Goal: Transaction & Acquisition: Book appointment/travel/reservation

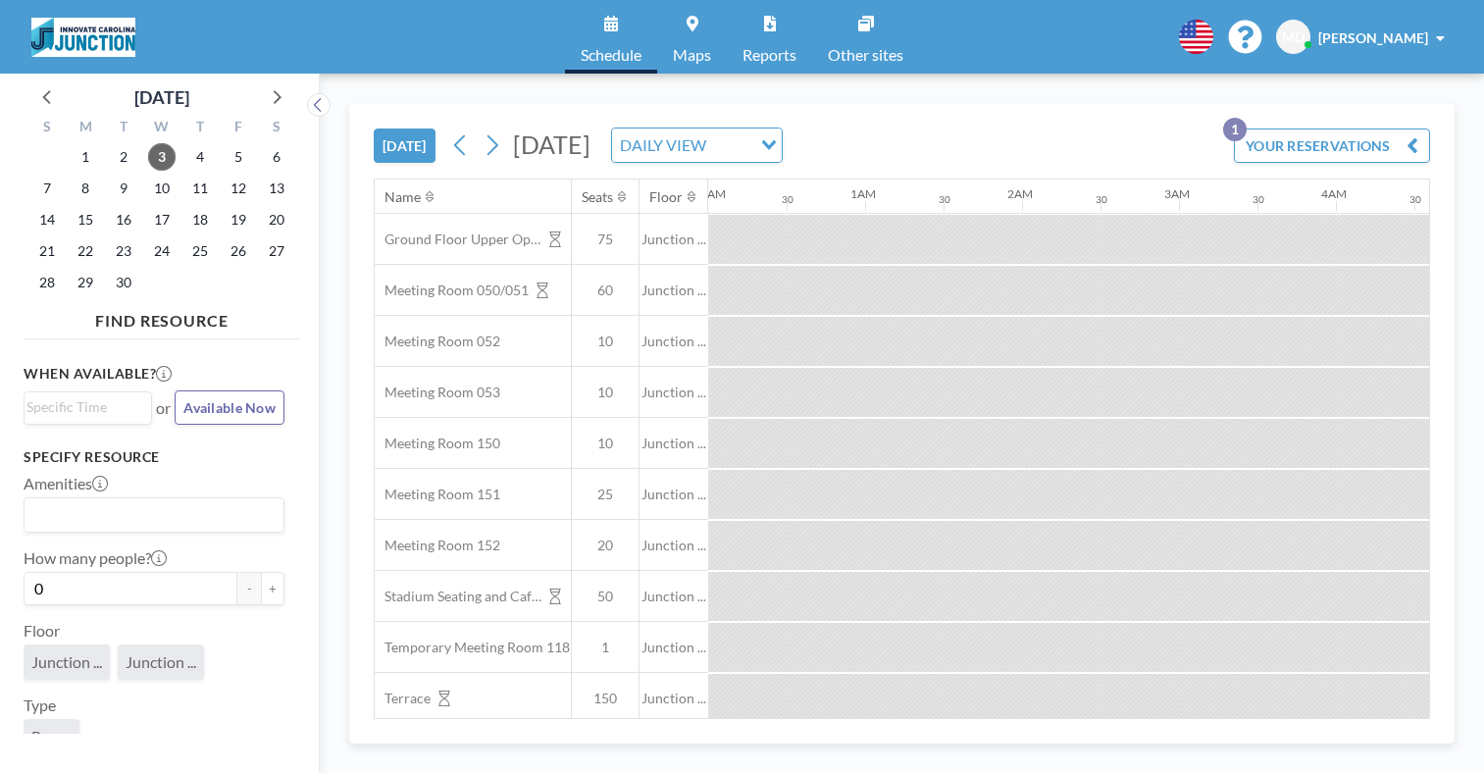
scroll to position [0, 2433]
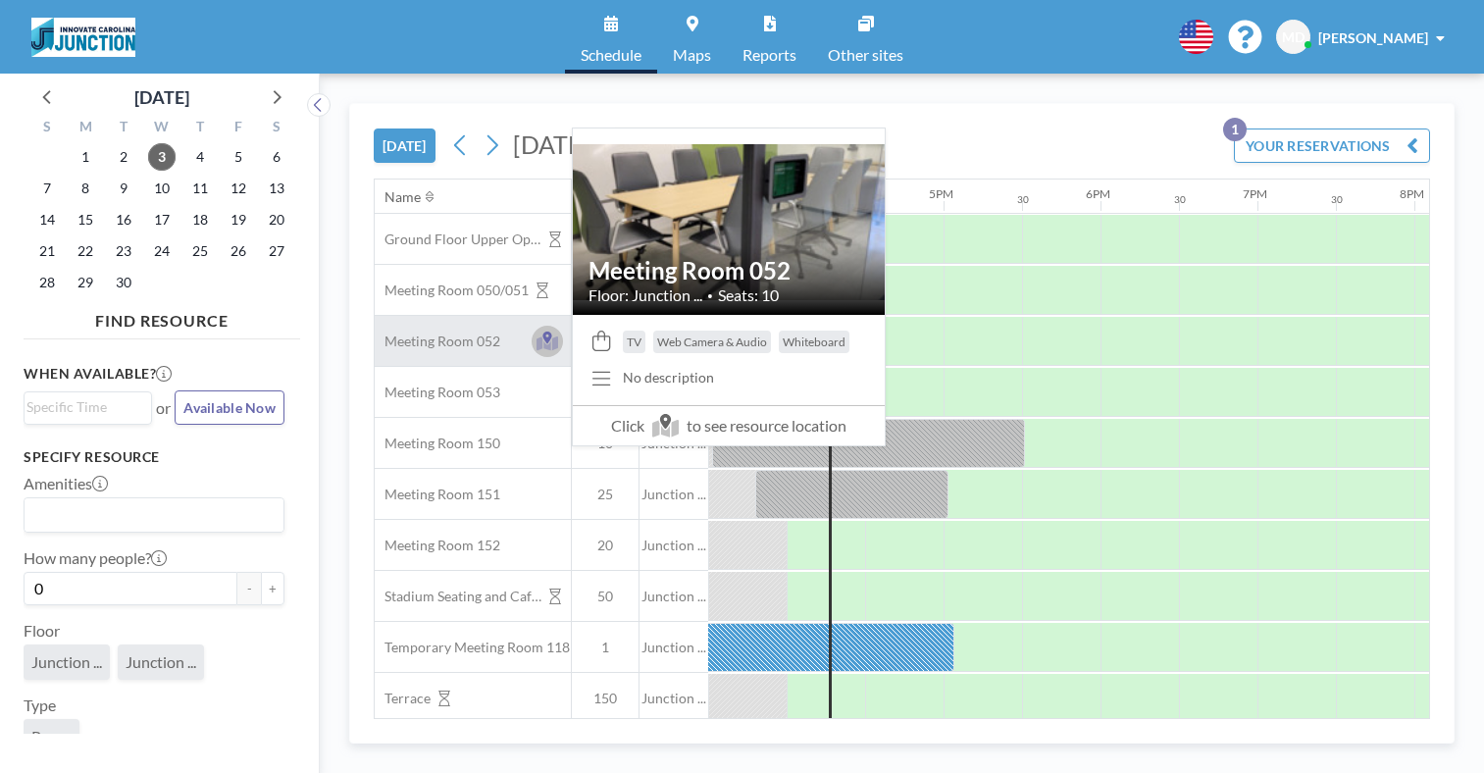
click at [546, 342] on icon at bounding box center [548, 342] width 23 height 20
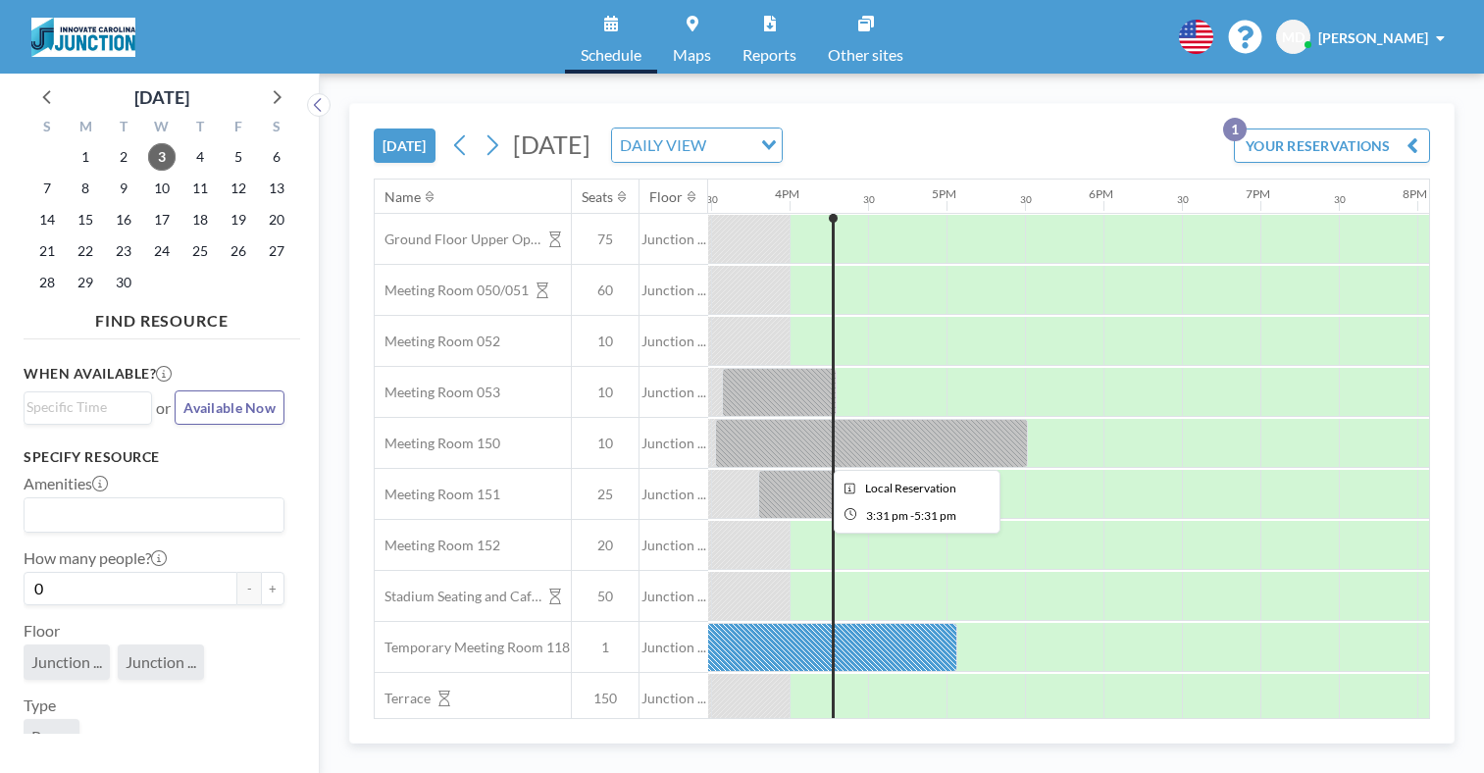
scroll to position [0, 2433]
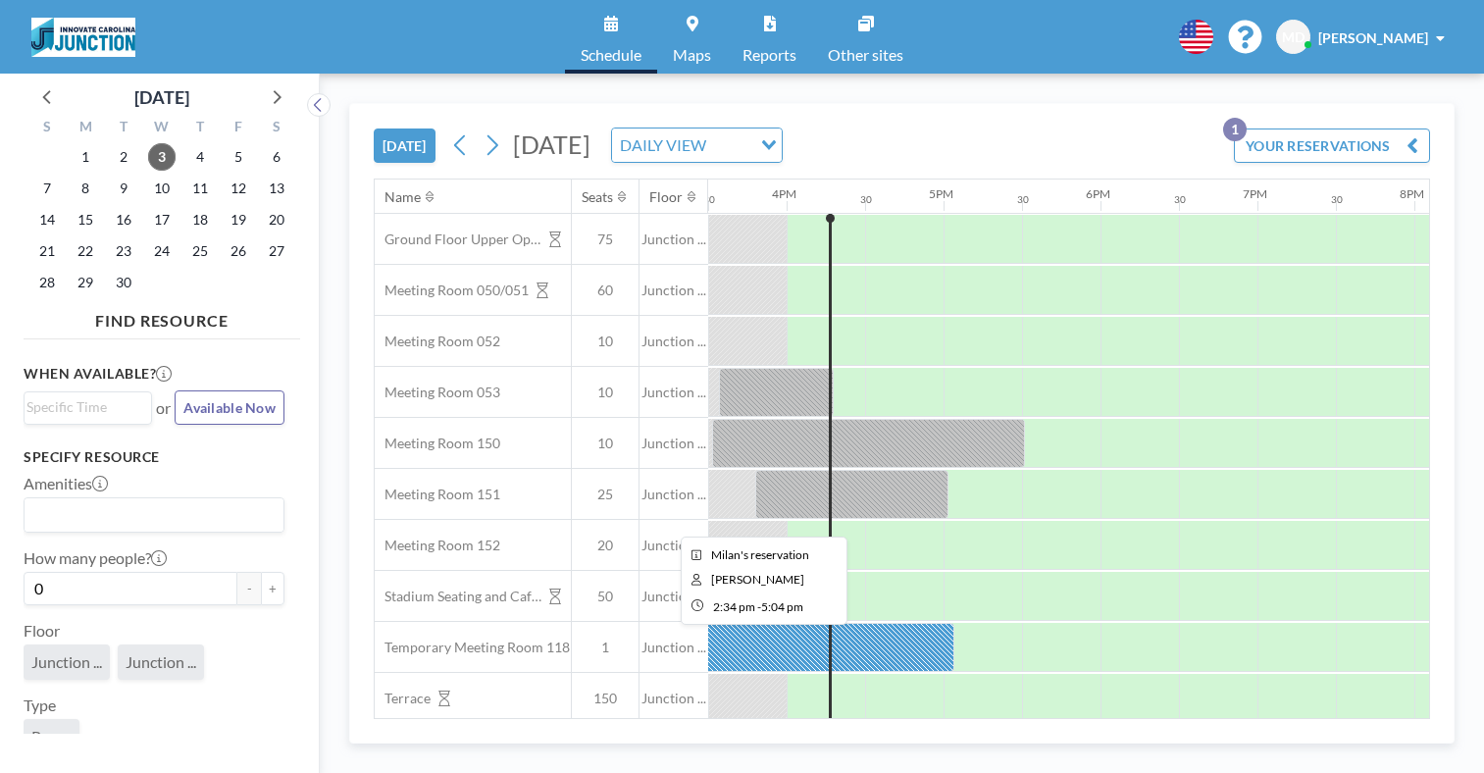
click at [904, 639] on div at bounding box center [758, 647] width 392 height 49
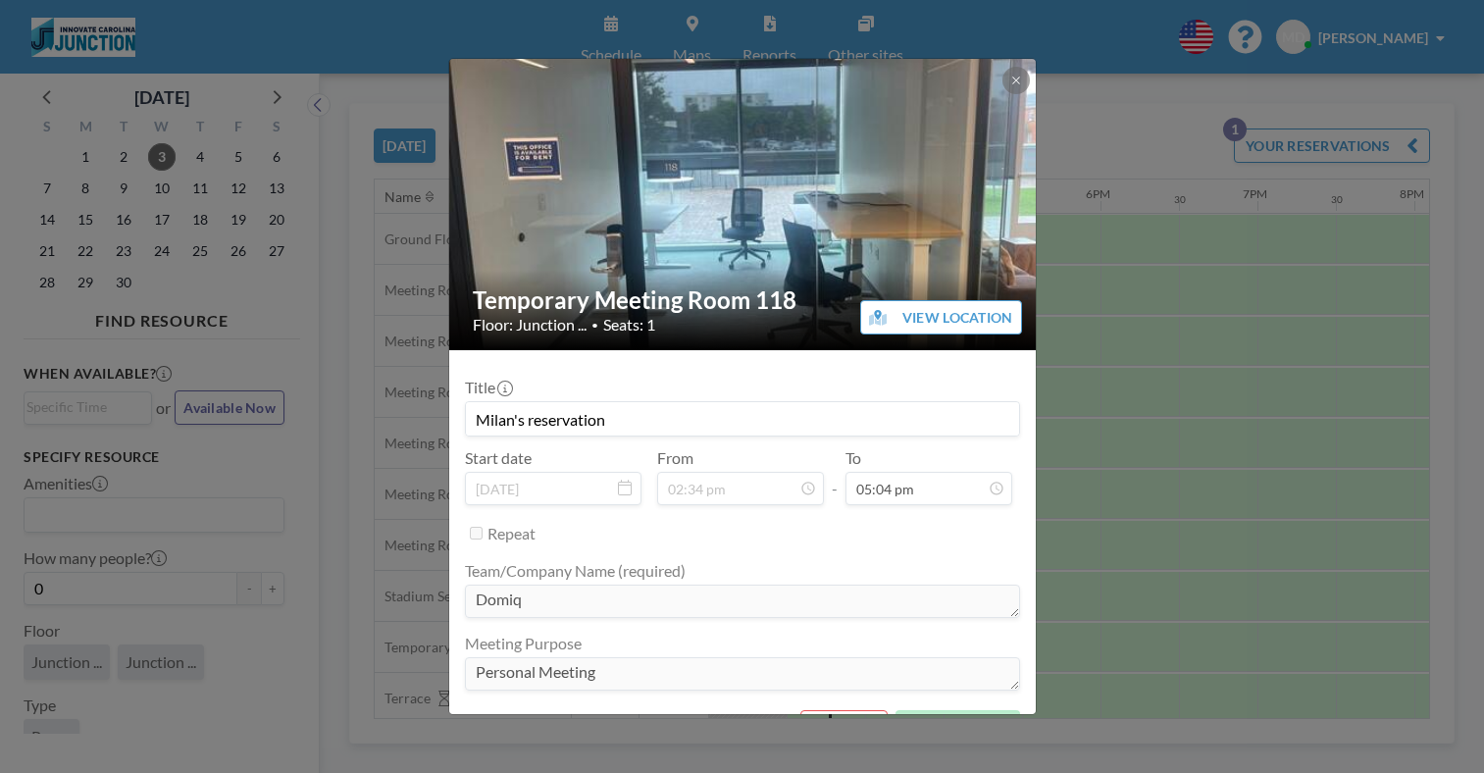
scroll to position [46, 0]
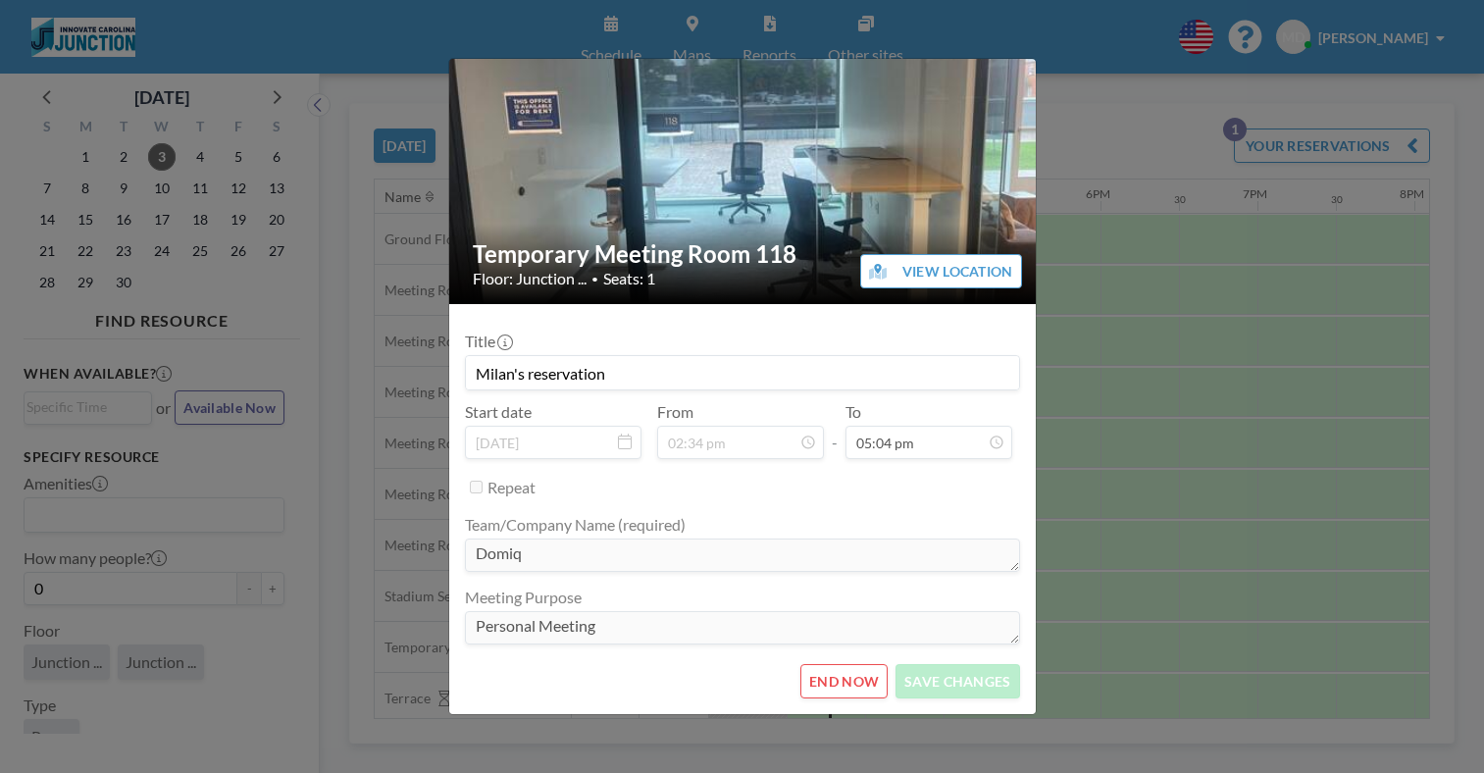
click at [851, 682] on button "END NOW" at bounding box center [843, 681] width 87 height 34
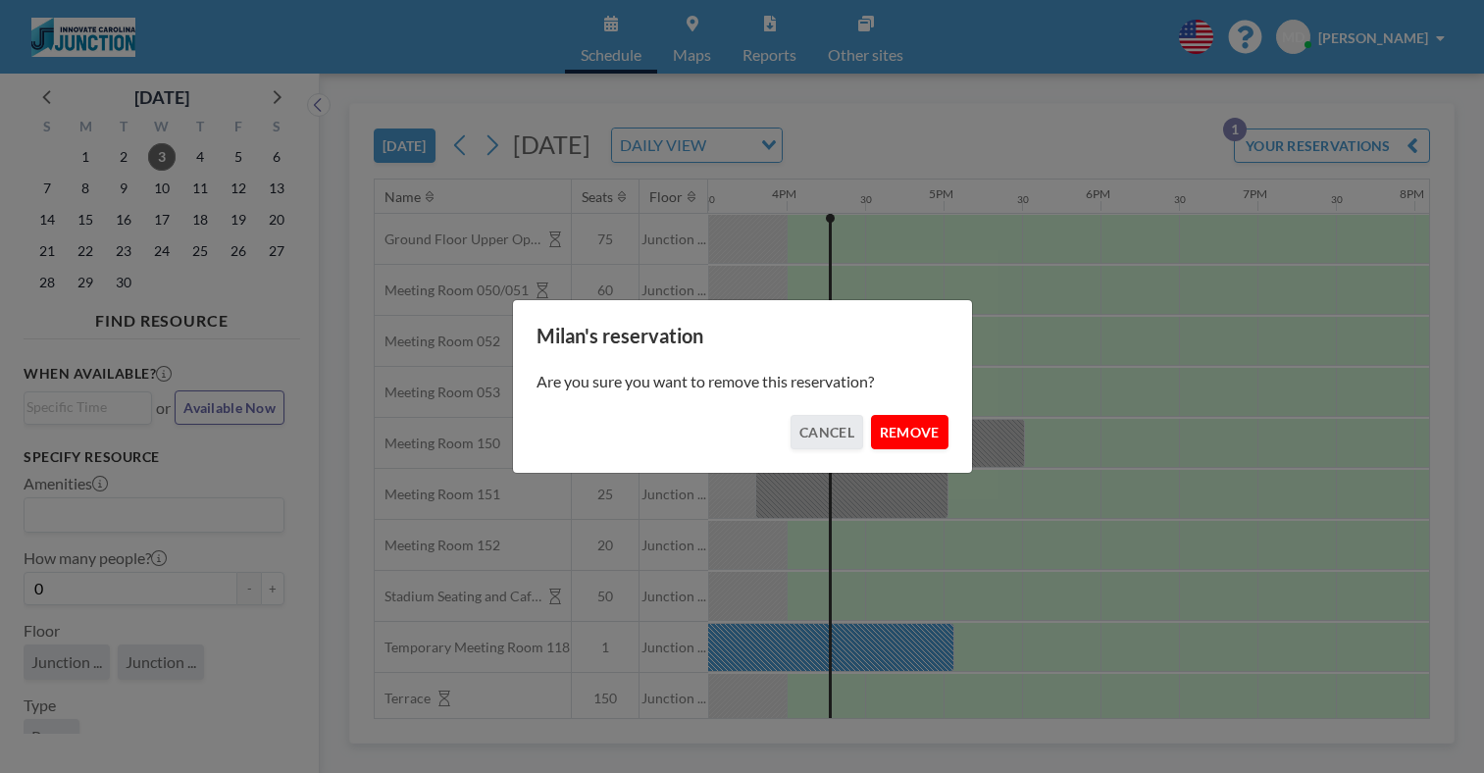
click at [918, 445] on button "REMOVE" at bounding box center [909, 432] width 77 height 34
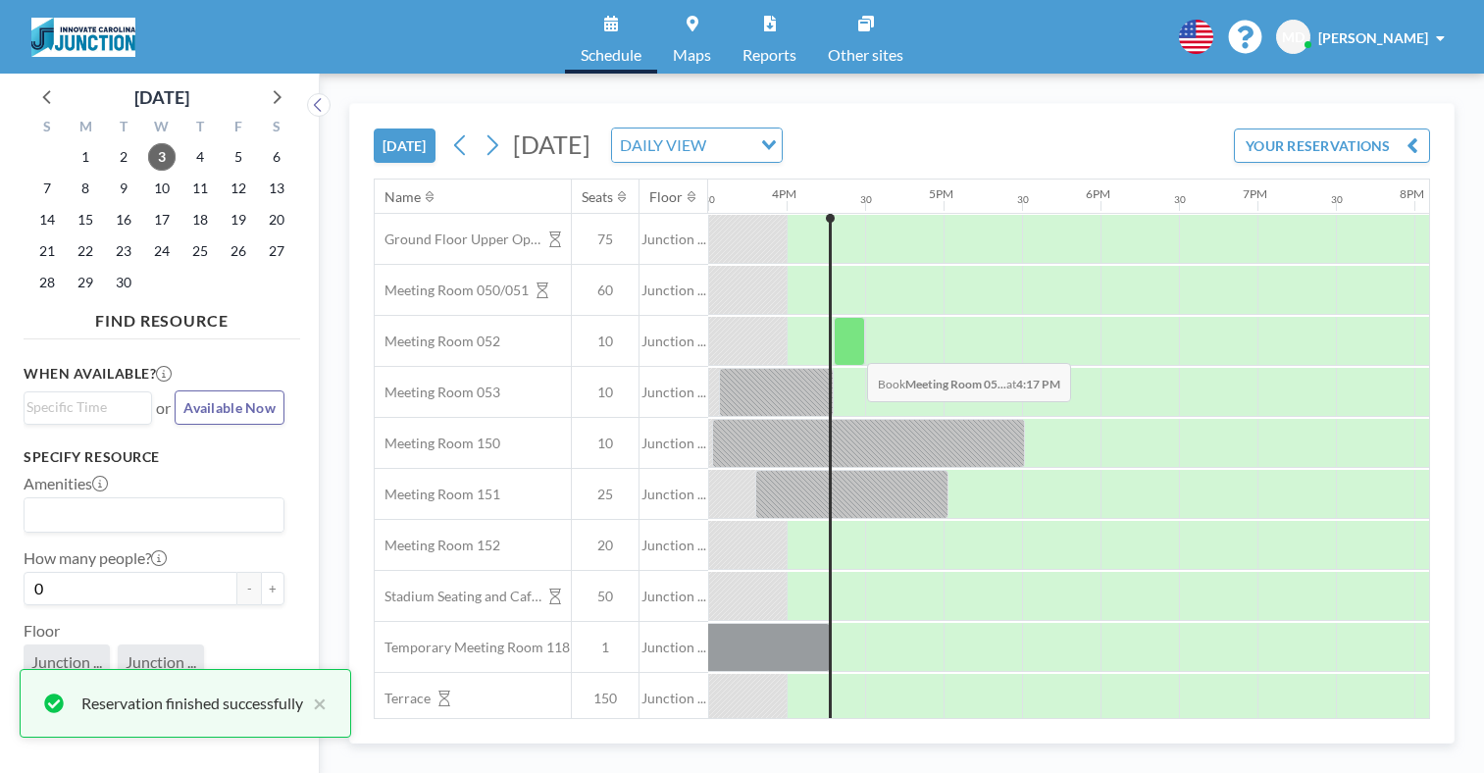
click at [851, 348] on div at bounding box center [849, 341] width 31 height 49
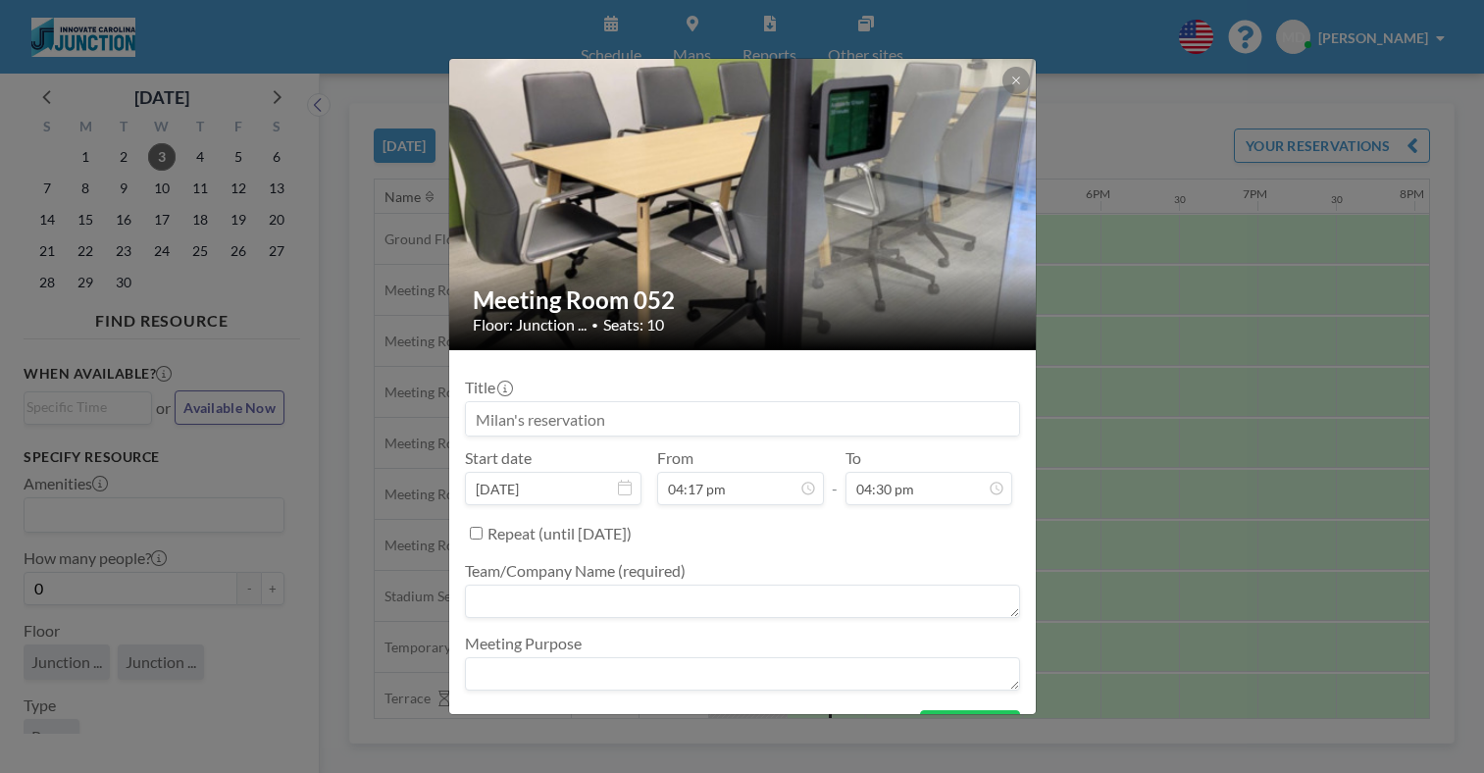
click at [761, 423] on input at bounding box center [742, 418] width 553 height 33
type input "M"
type input "Domiq Meeting"
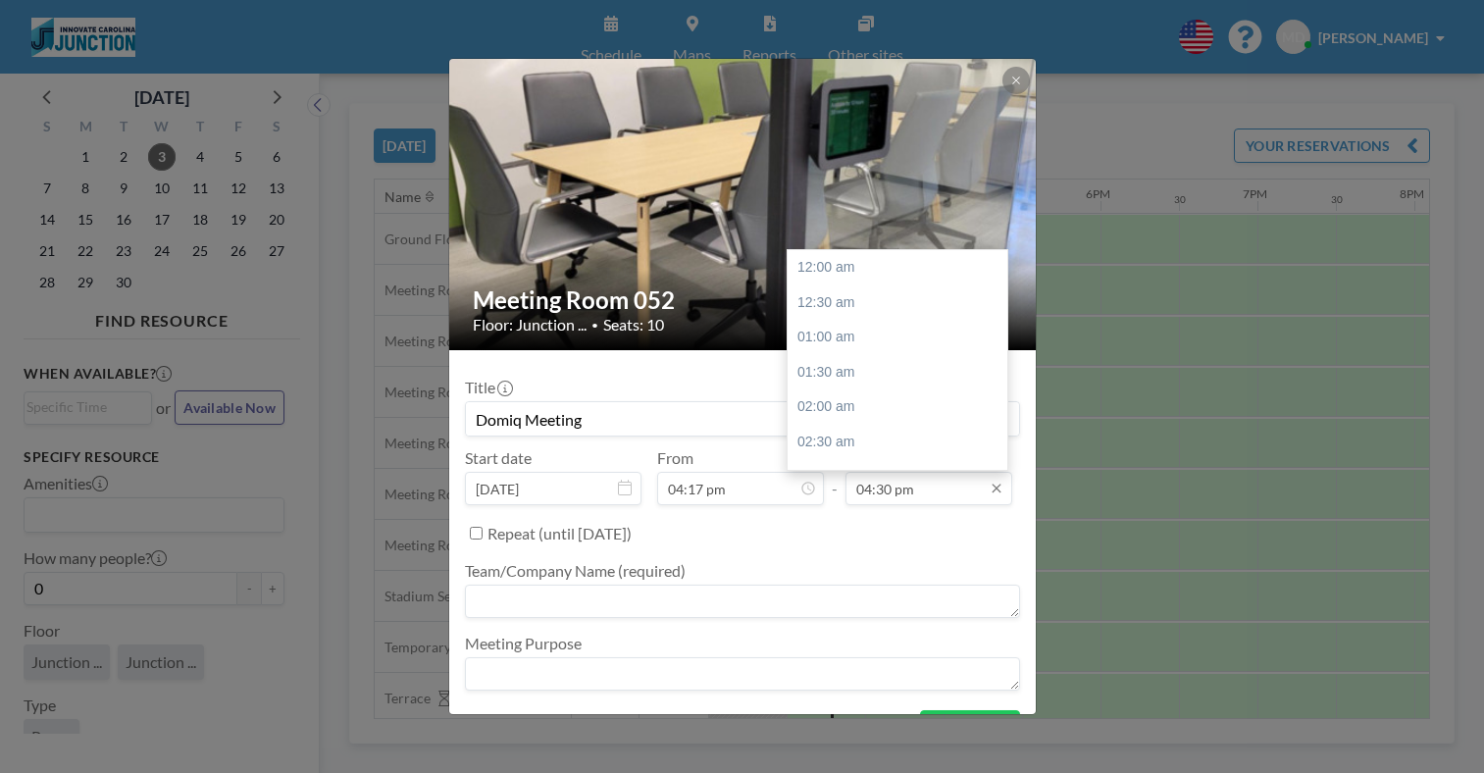
click at [883, 493] on input "04:30 pm" at bounding box center [929, 488] width 167 height 33
click at [869, 323] on div "05:30 pm" at bounding box center [903, 337] width 231 height 35
type input "05:30 pm"
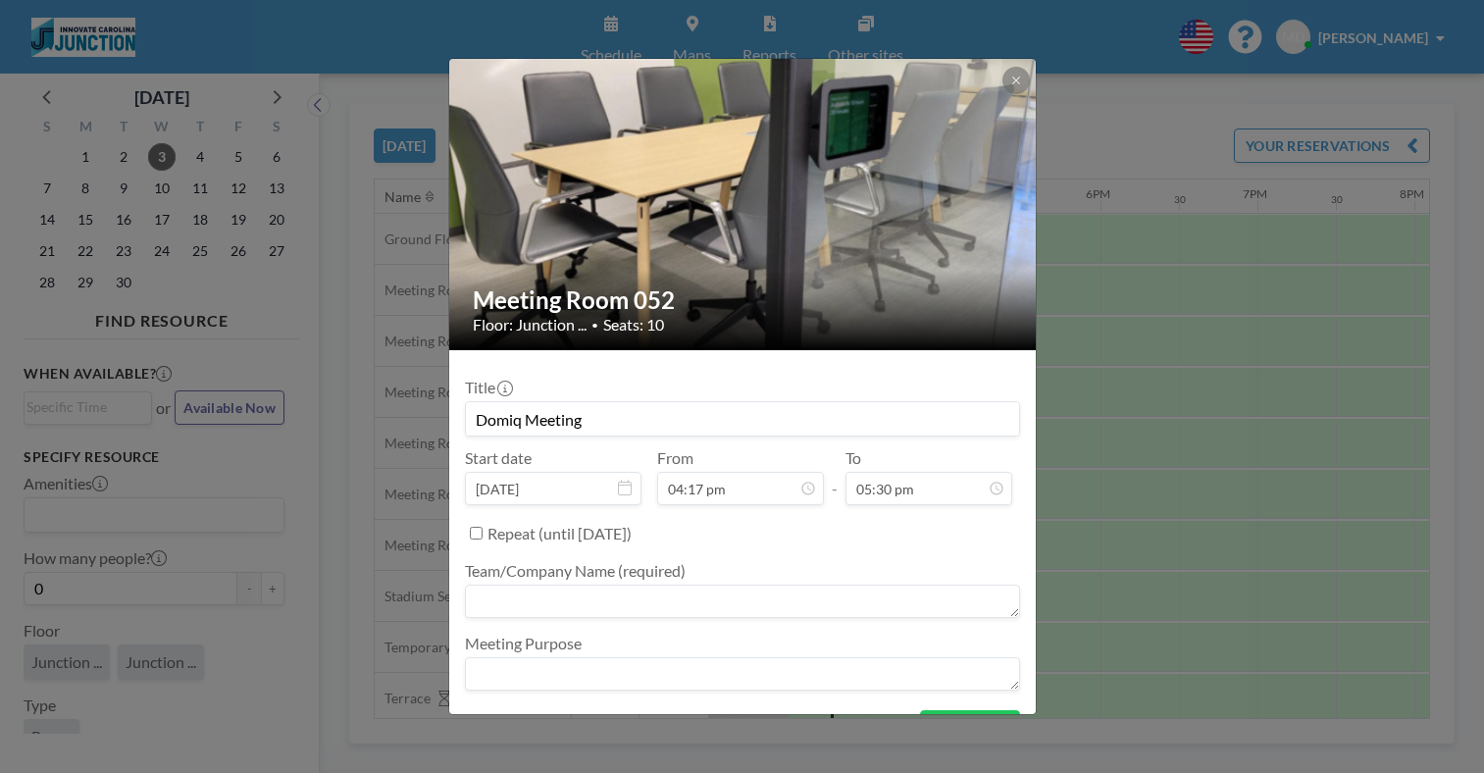
scroll to position [46, 0]
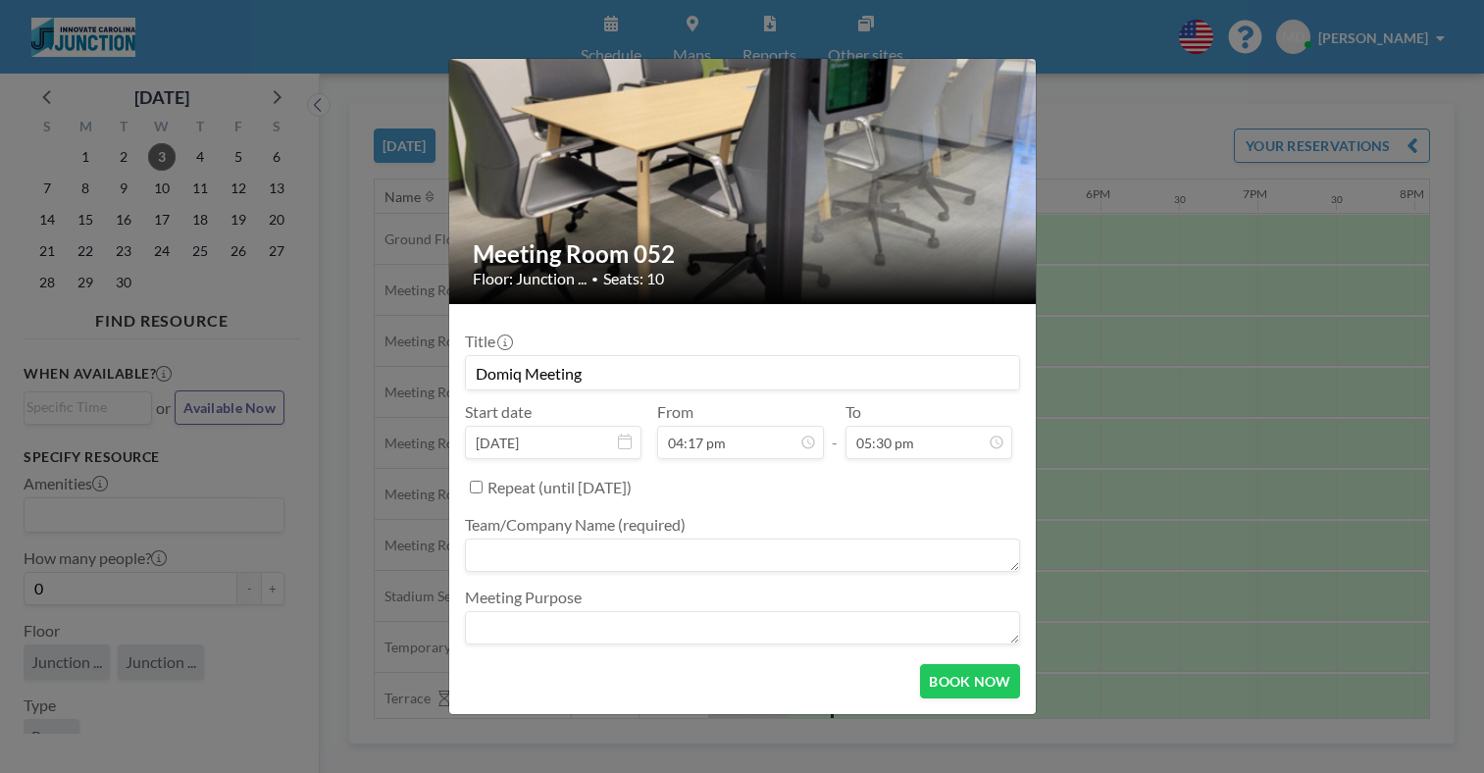
click at [700, 556] on textarea at bounding box center [742, 555] width 555 height 33
type textarea "Domiq"
click at [747, 627] on textarea at bounding box center [742, 627] width 555 height 33
type textarea "In-person work collaboration"
click at [985, 696] on button "BOOK NOW" at bounding box center [969, 681] width 99 height 34
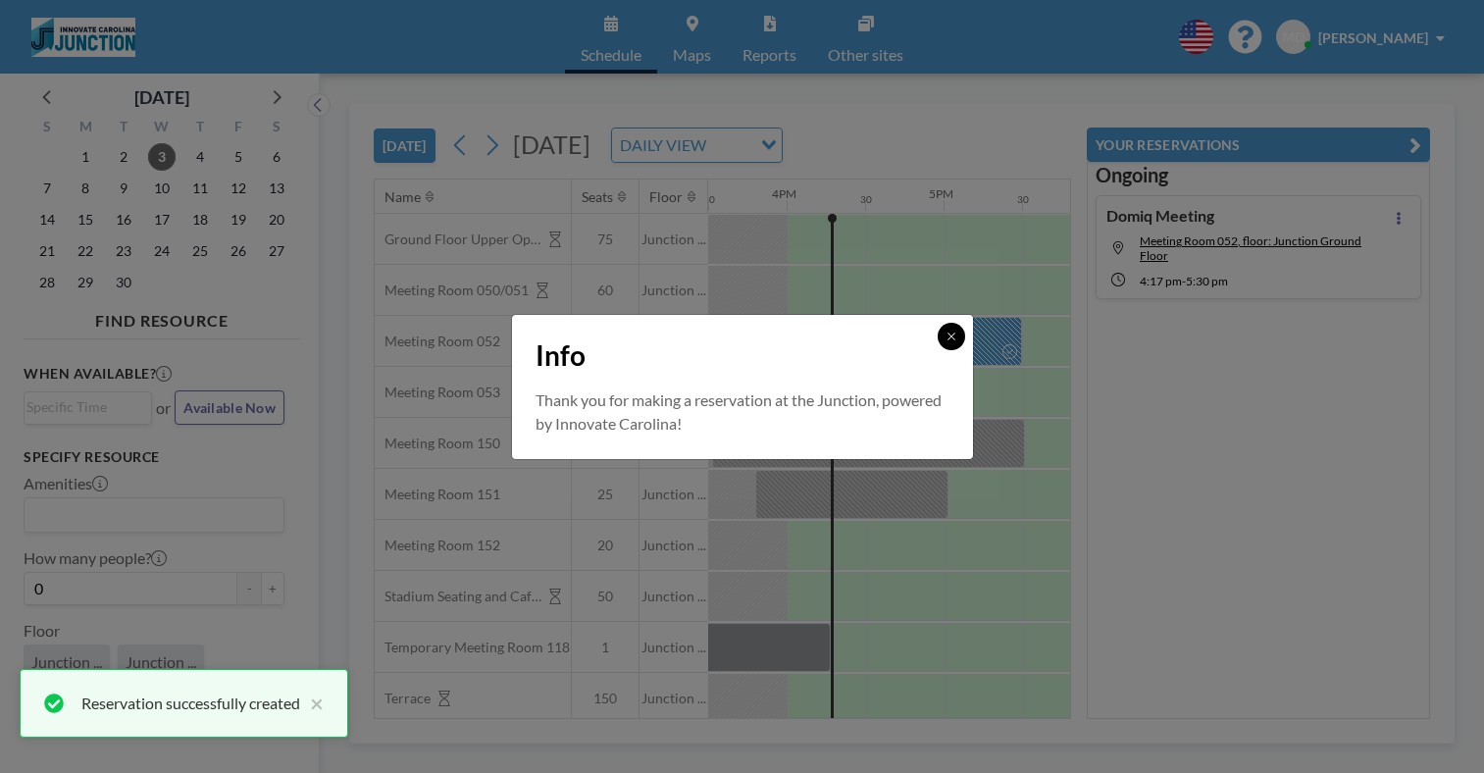
click at [958, 340] on button at bounding box center [951, 336] width 27 height 27
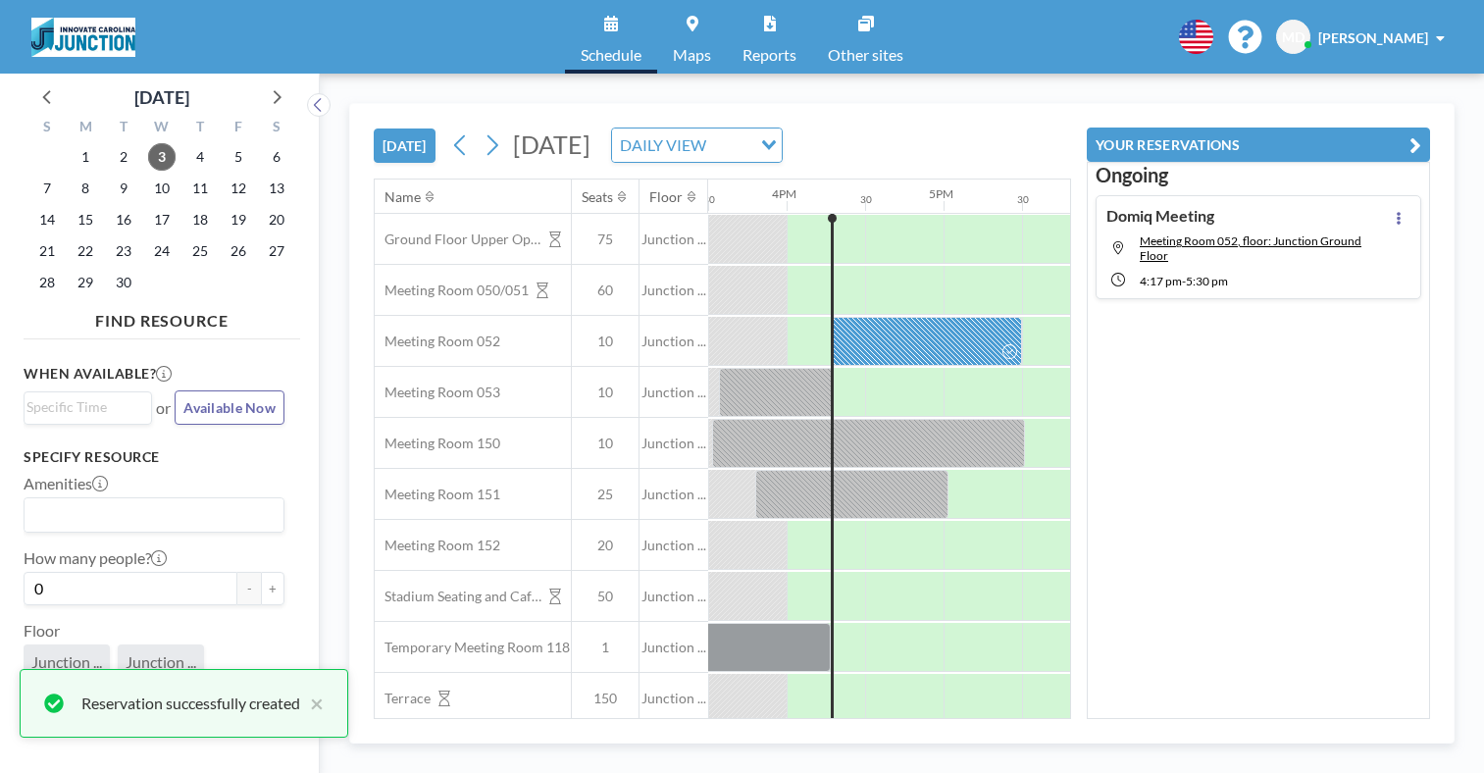
click at [1441, 99] on div "[DATE] [DATE] DAILY VIEW Loading... Name Seats Floor 12AM 30 1AM 30 2AM 30 3AM …" at bounding box center [902, 423] width 1164 height 699
